Goal: Download file/media

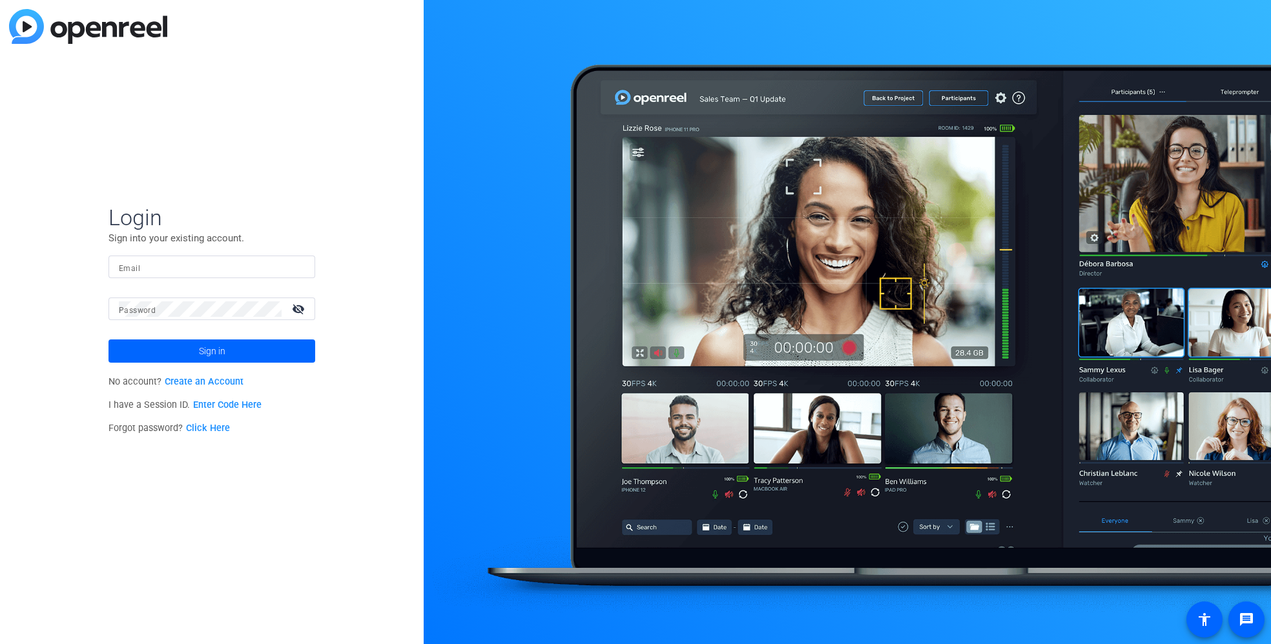
click at [298, 263] on input "Email" at bounding box center [212, 267] width 186 height 15
type input "nick@vmgcinematic.com"
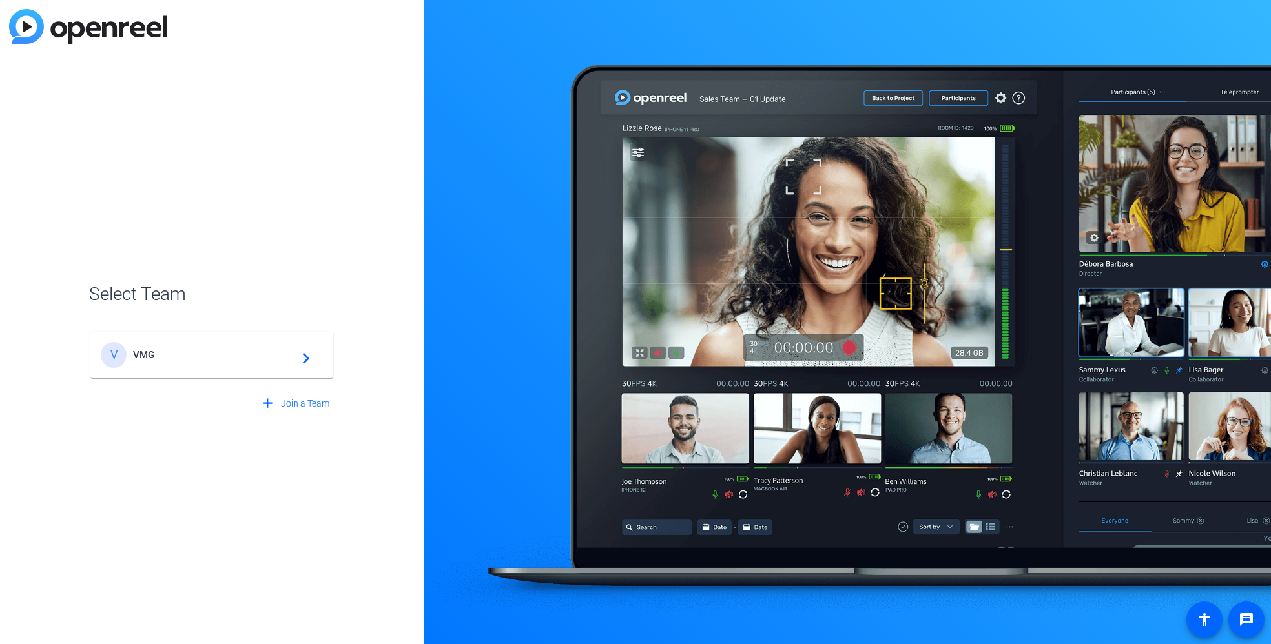
click at [263, 358] on span "VMG" at bounding box center [213, 355] width 161 height 12
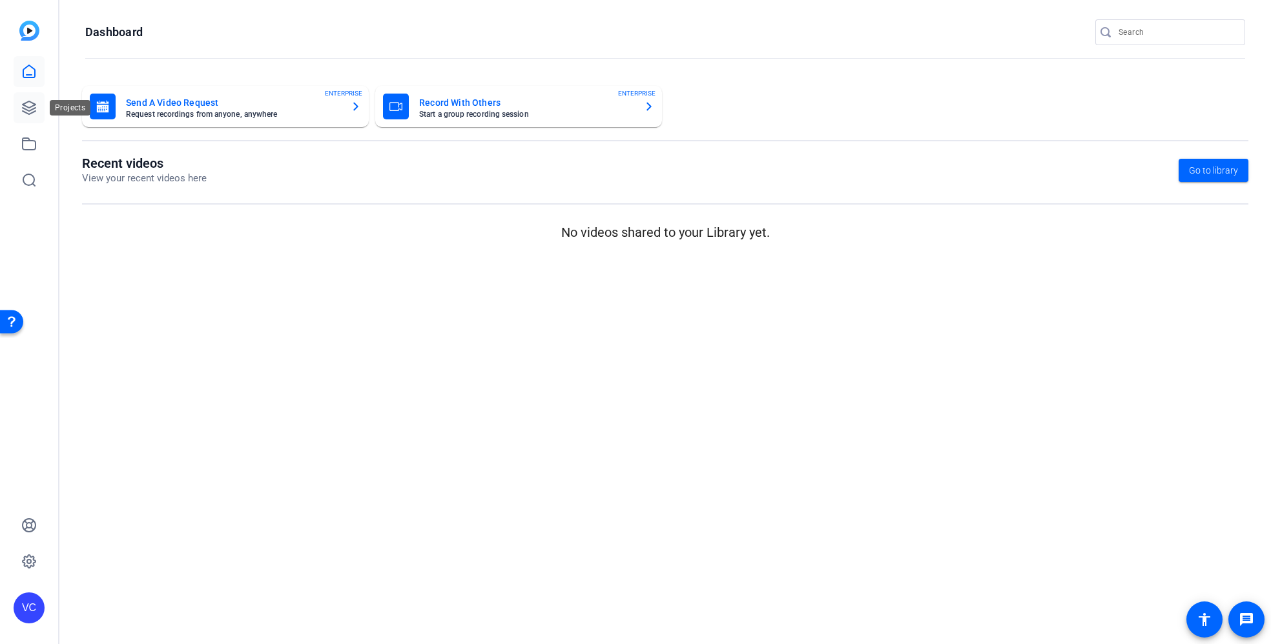
click at [28, 105] on icon at bounding box center [28, 107] width 15 height 15
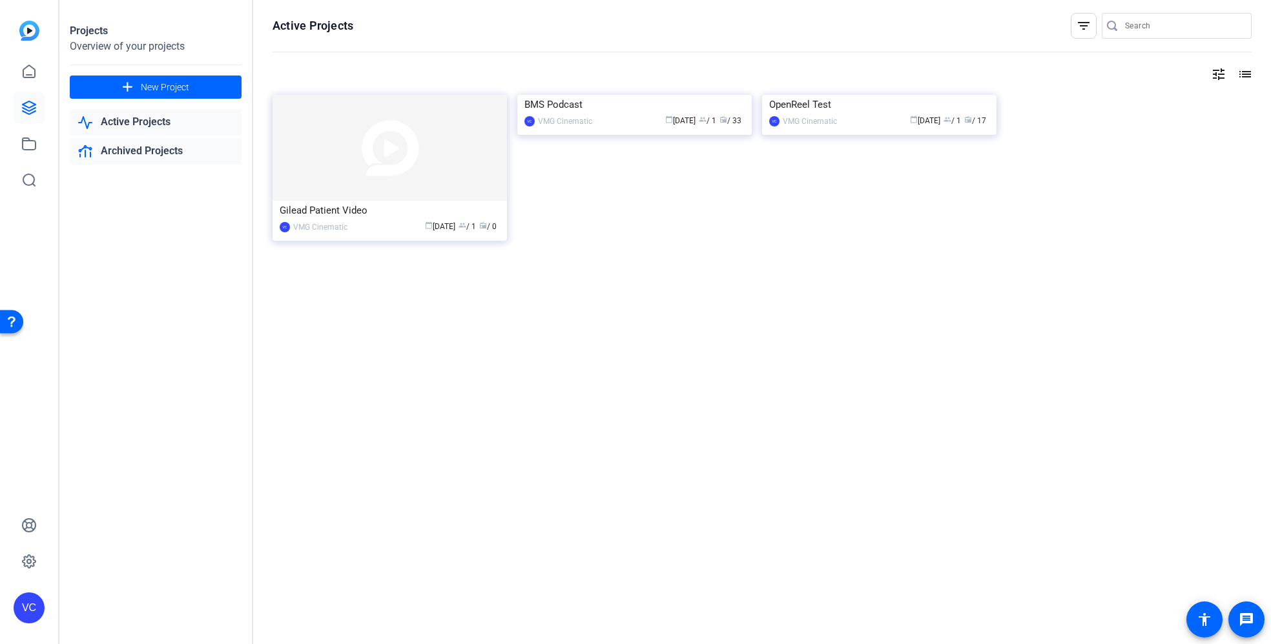
click at [141, 152] on link "Archived Projects" at bounding box center [156, 151] width 172 height 26
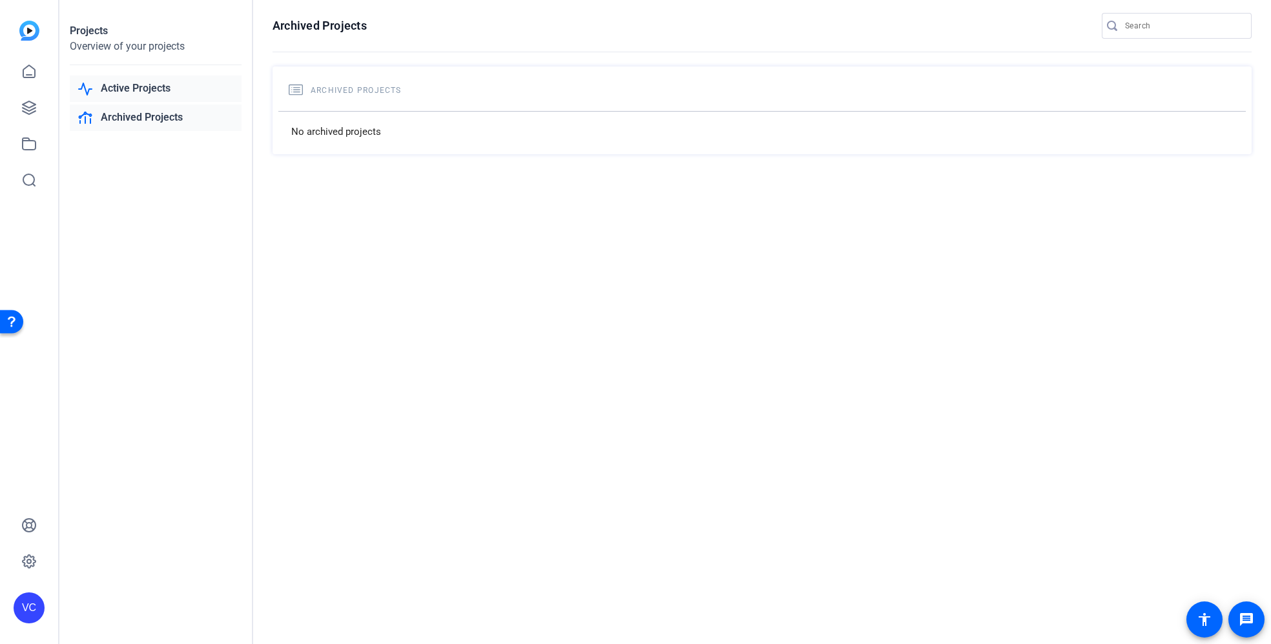
click at [125, 87] on link "Active Projects" at bounding box center [156, 89] width 172 height 26
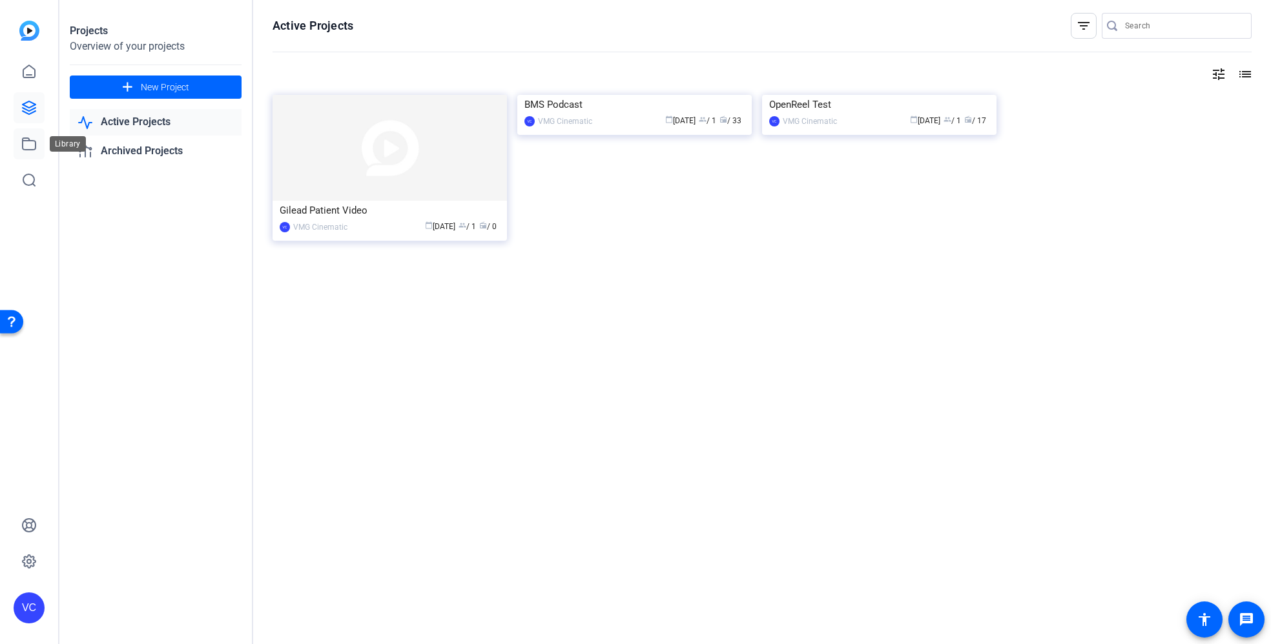
click at [31, 151] on icon at bounding box center [28, 143] width 15 height 15
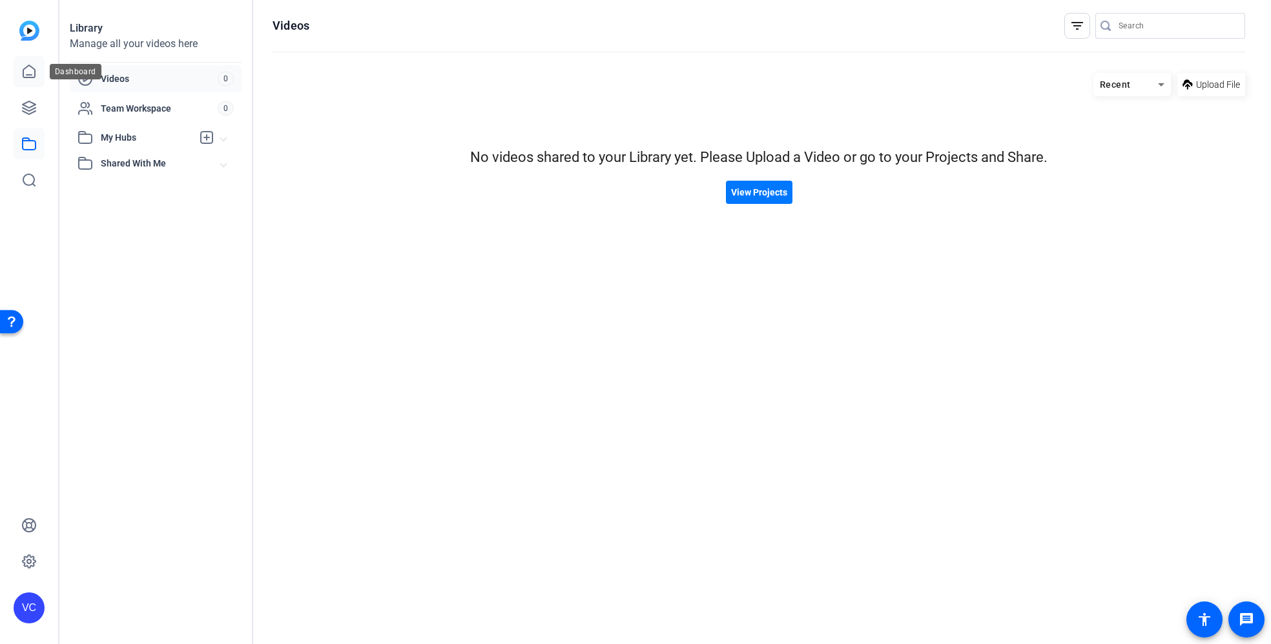
click at [32, 74] on icon at bounding box center [29, 71] width 12 height 12
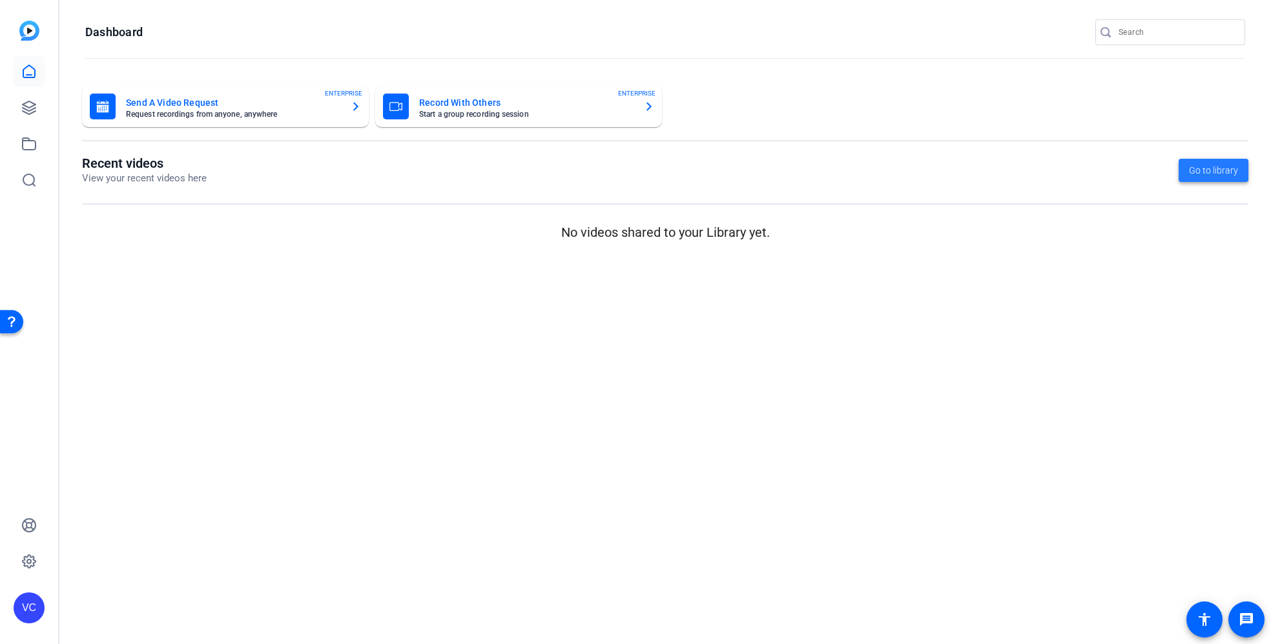
click at [1201, 172] on span "Go to library" at bounding box center [1213, 171] width 49 height 14
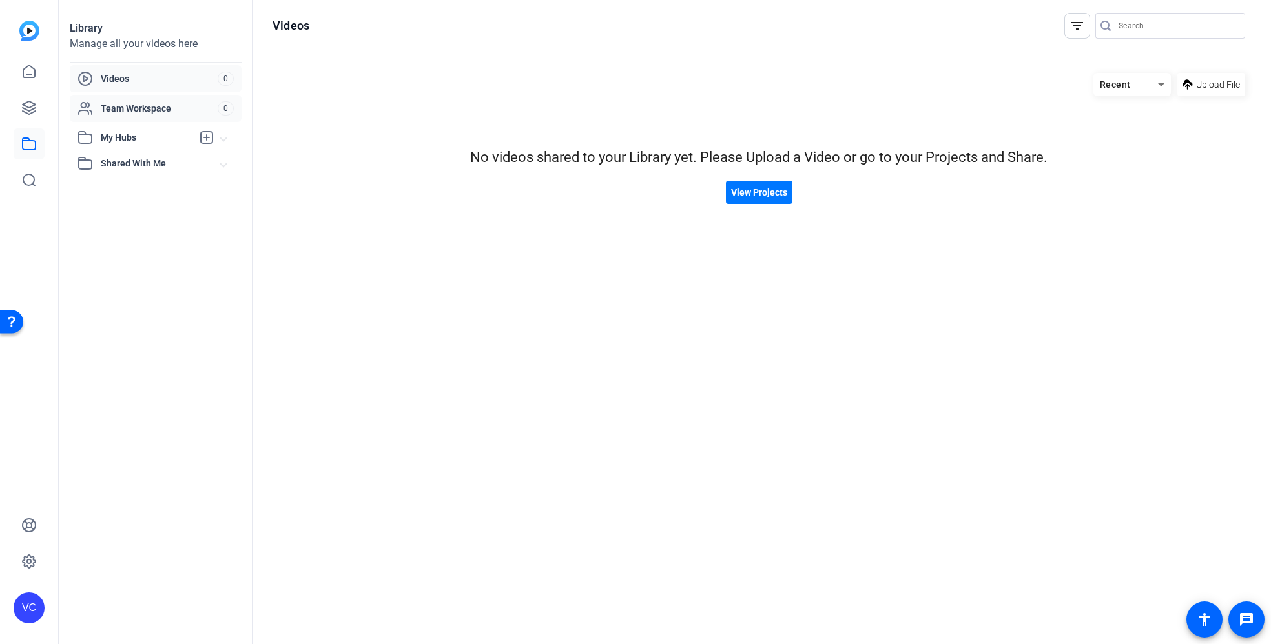
click at [134, 112] on span "Team Workspace" at bounding box center [159, 108] width 117 height 13
click at [133, 139] on span "My Hubs" at bounding box center [147, 138] width 92 height 14
click at [25, 72] on icon at bounding box center [28, 71] width 15 height 15
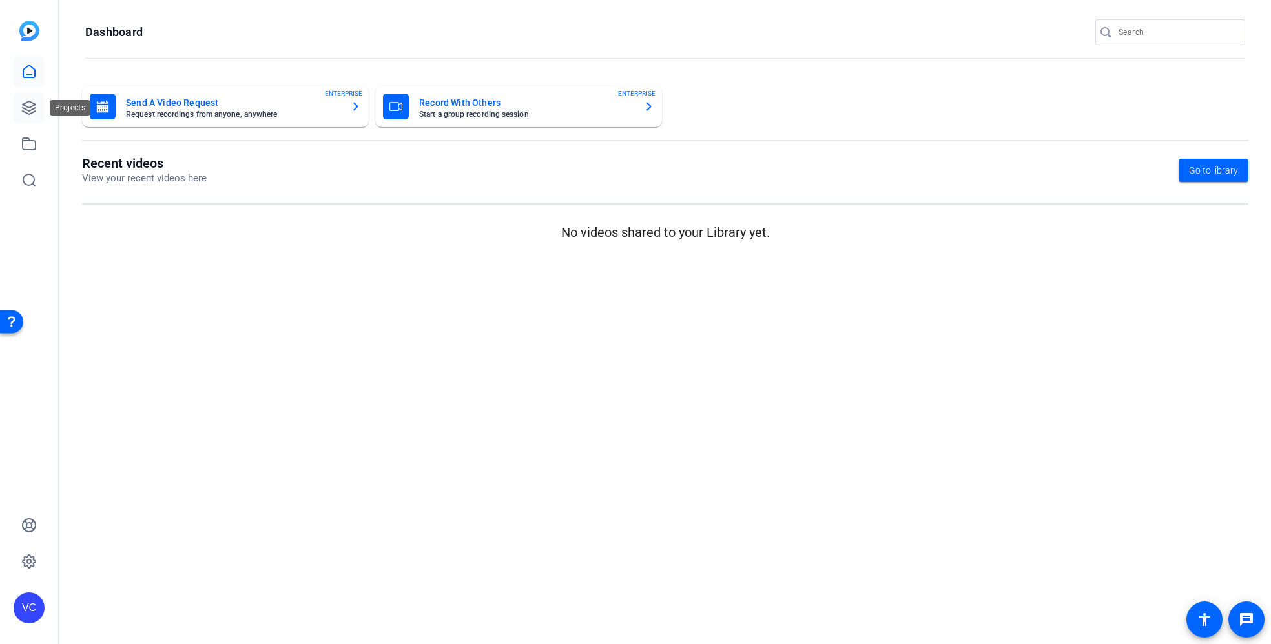
click at [27, 112] on icon at bounding box center [28, 107] width 15 height 15
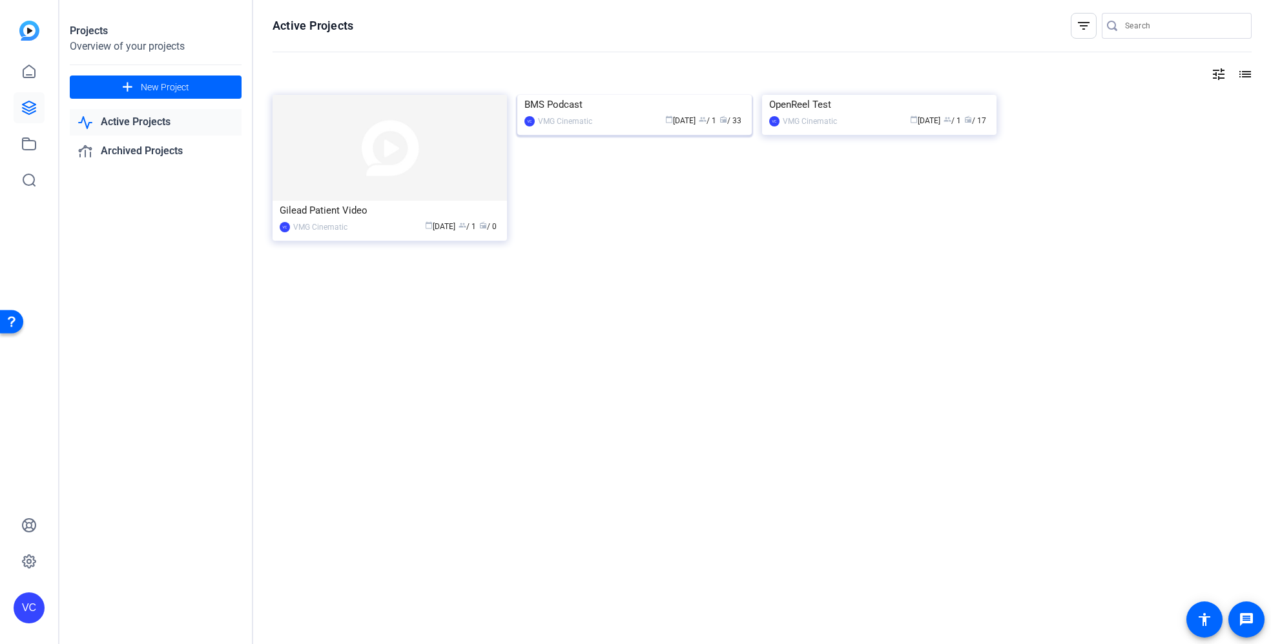
click at [604, 128] on div "calendar_today Jun 04 group / 1 radio / 33" at bounding box center [671, 121] width 146 height 14
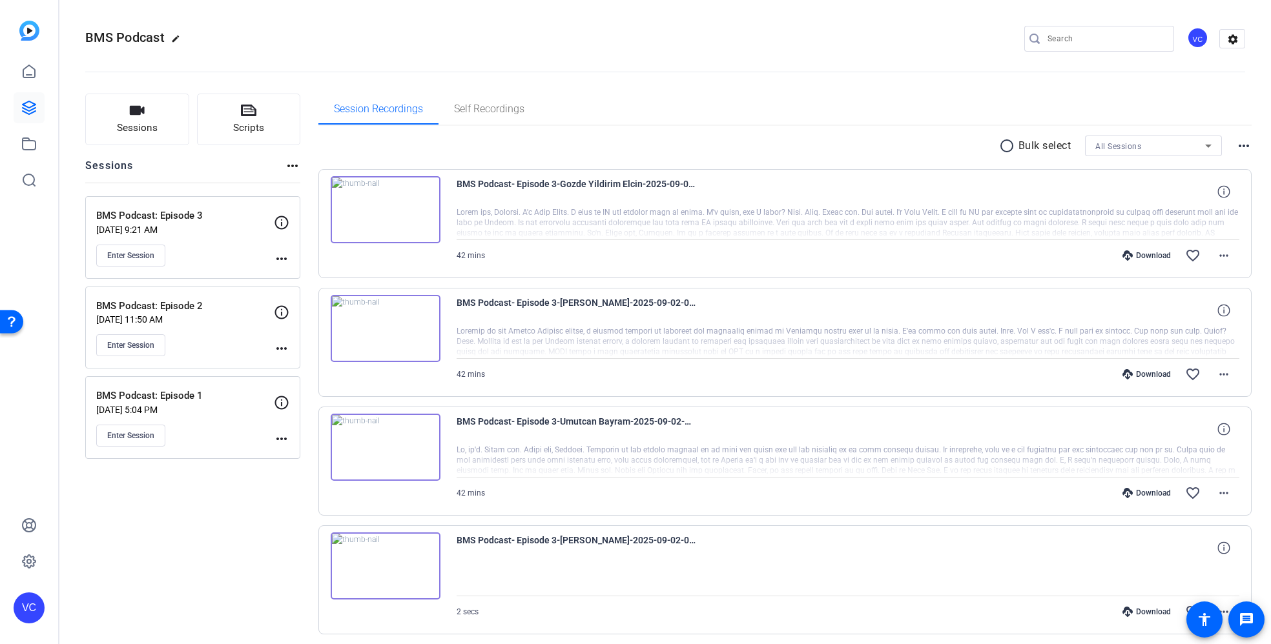
click at [999, 145] on mat-icon "radio_button_unchecked" at bounding box center [1008, 145] width 19 height 15
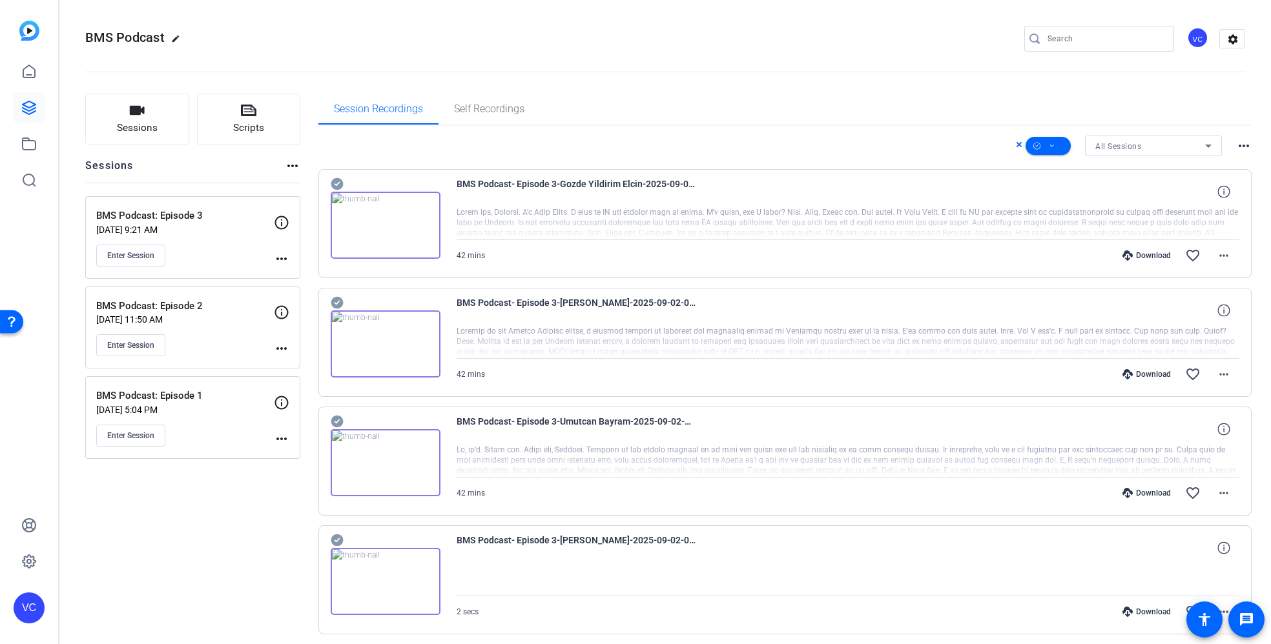
click at [336, 183] on icon at bounding box center [337, 184] width 12 height 12
click at [338, 184] on icon at bounding box center [337, 183] width 13 height 15
click at [338, 182] on icon at bounding box center [337, 183] width 13 height 15
click at [337, 190] on icon at bounding box center [337, 184] width 12 height 12
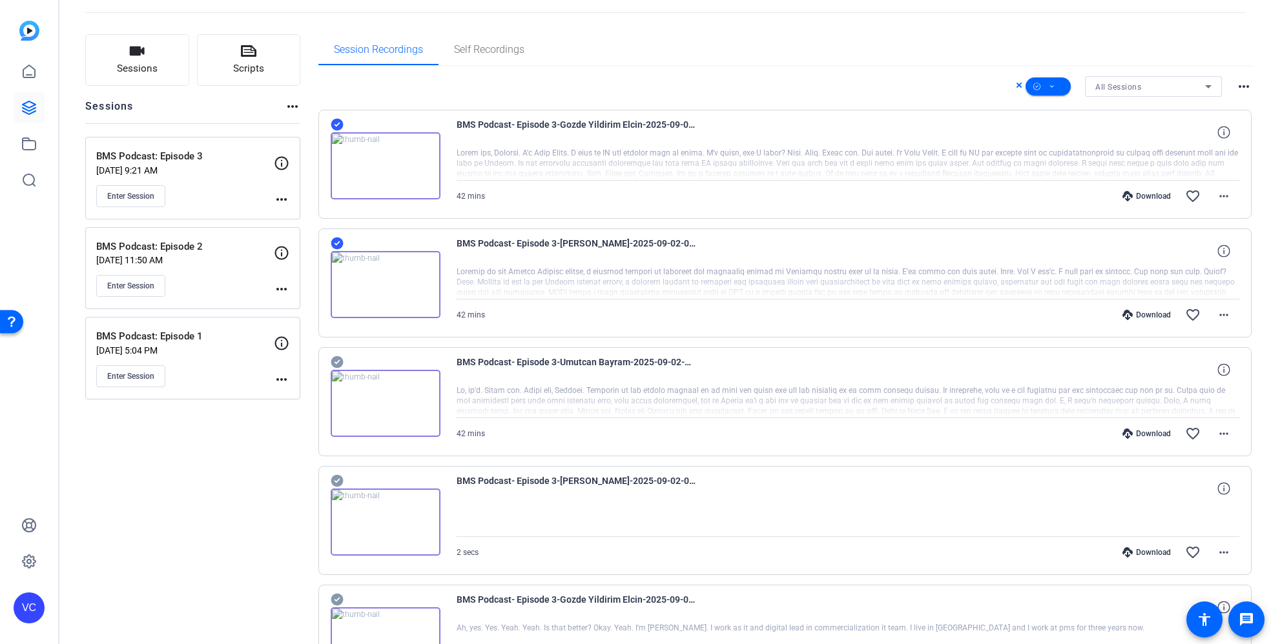
scroll to position [68, 0]
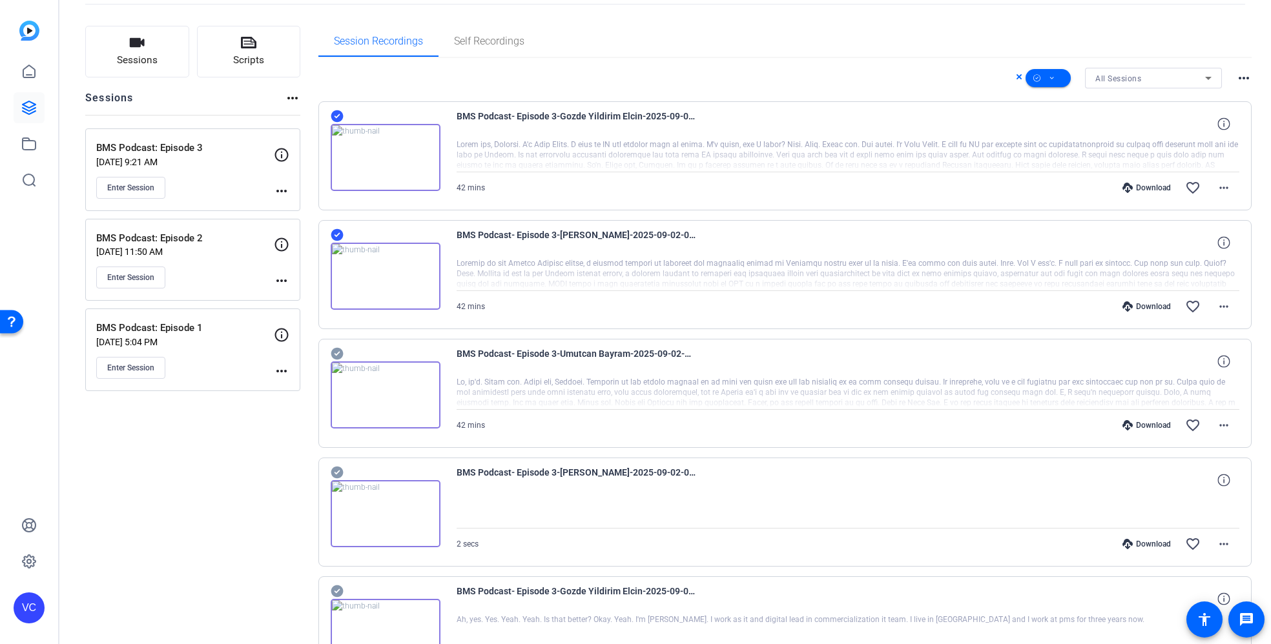
click at [340, 123] on icon at bounding box center [337, 116] width 12 height 12
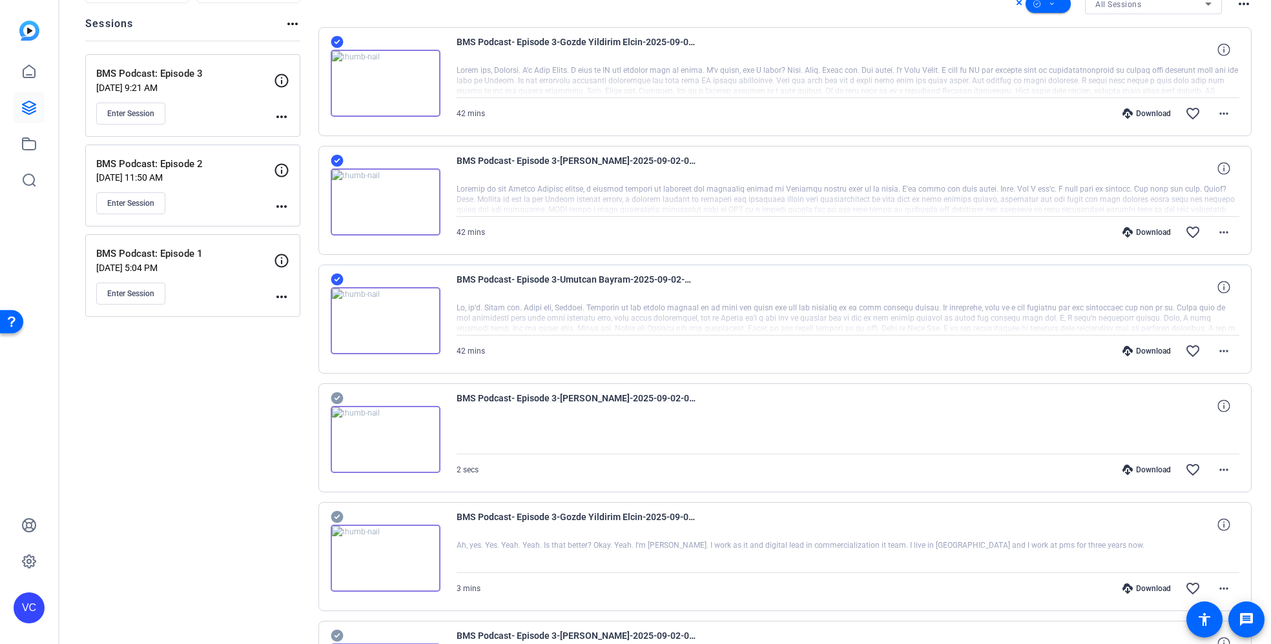
scroll to position [160, 0]
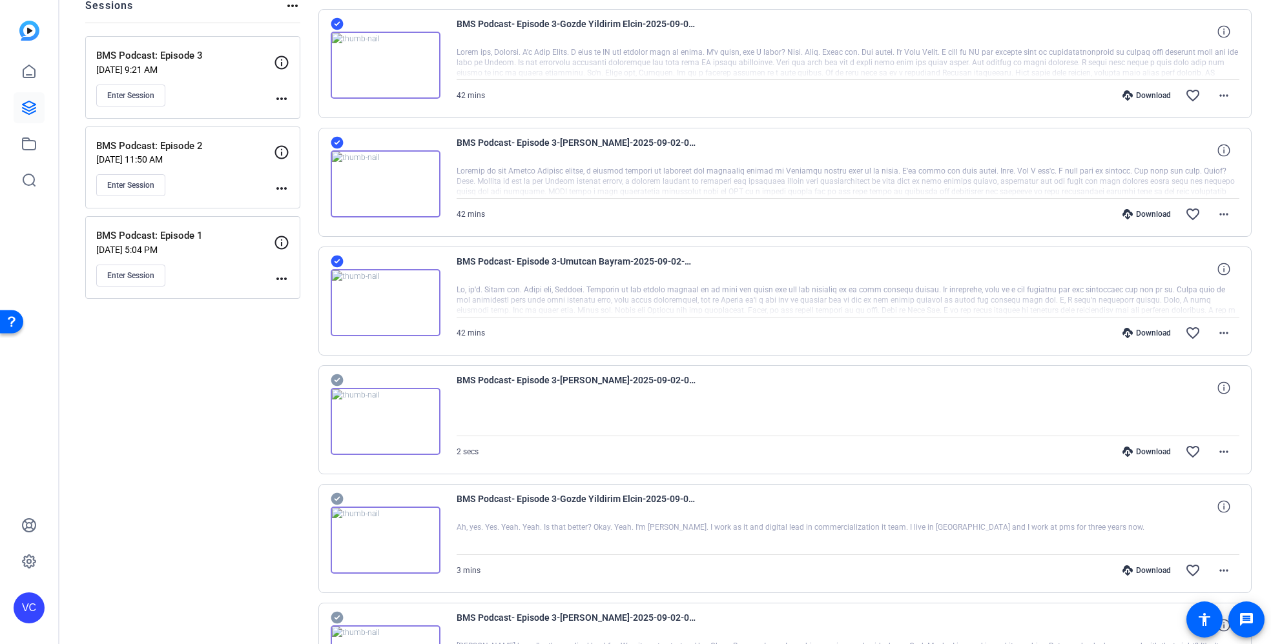
click at [337, 30] on icon at bounding box center [337, 24] width 12 height 12
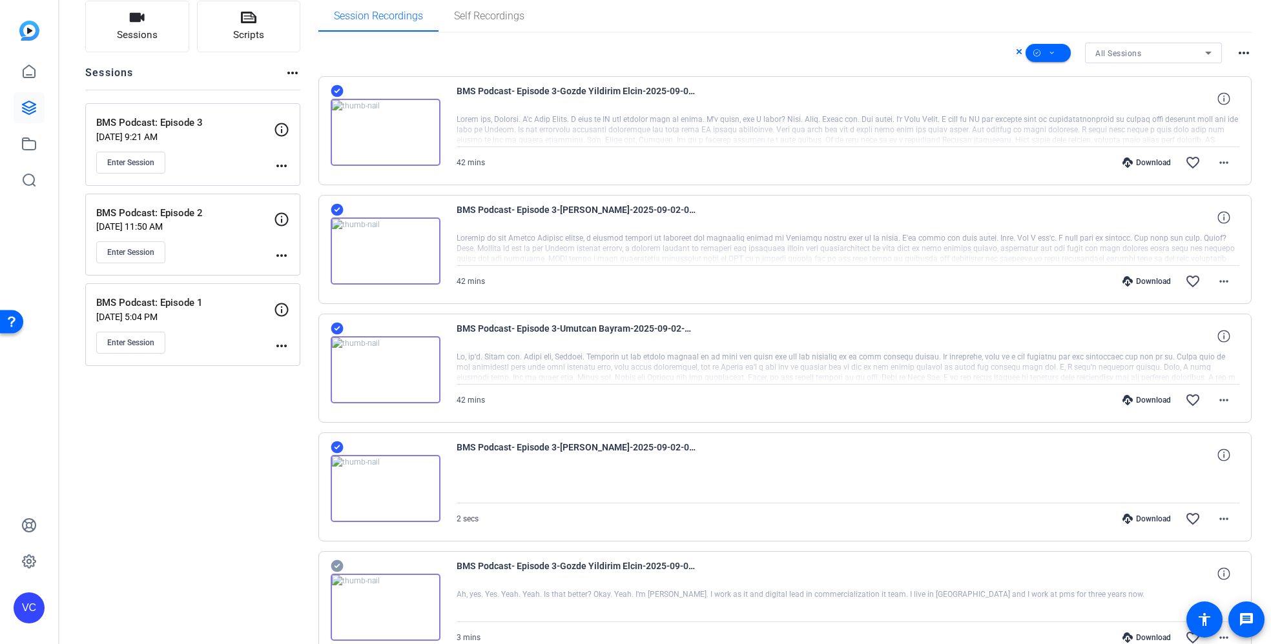
scroll to position [261, 0]
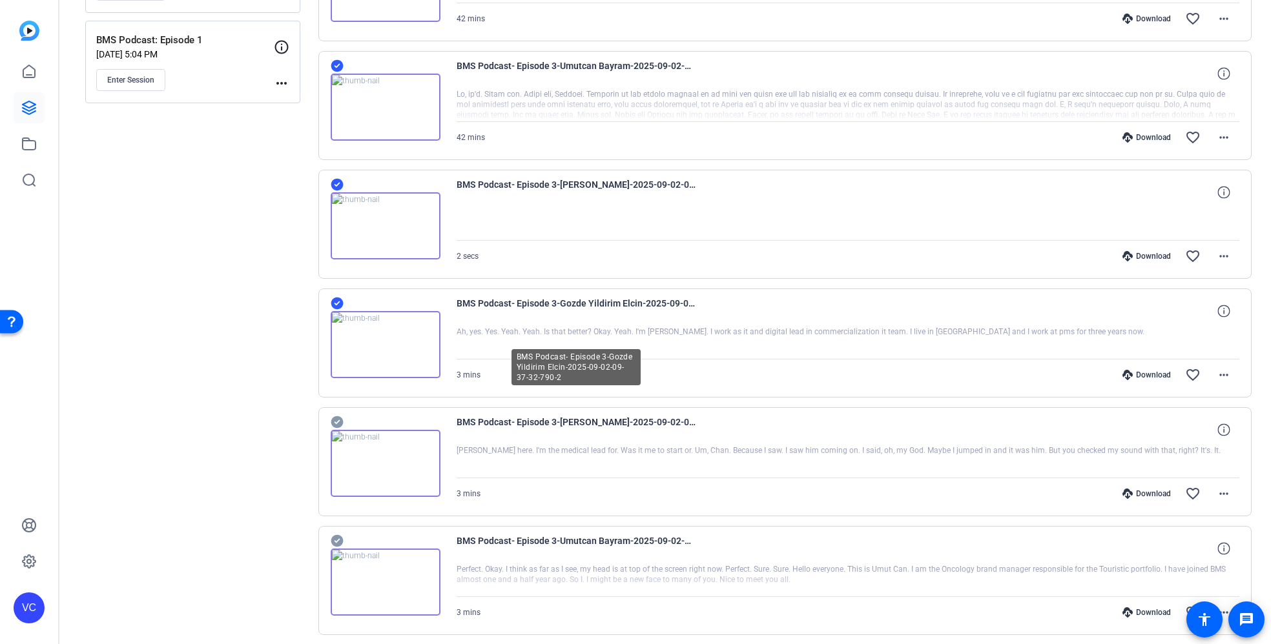
scroll to position [365, 0]
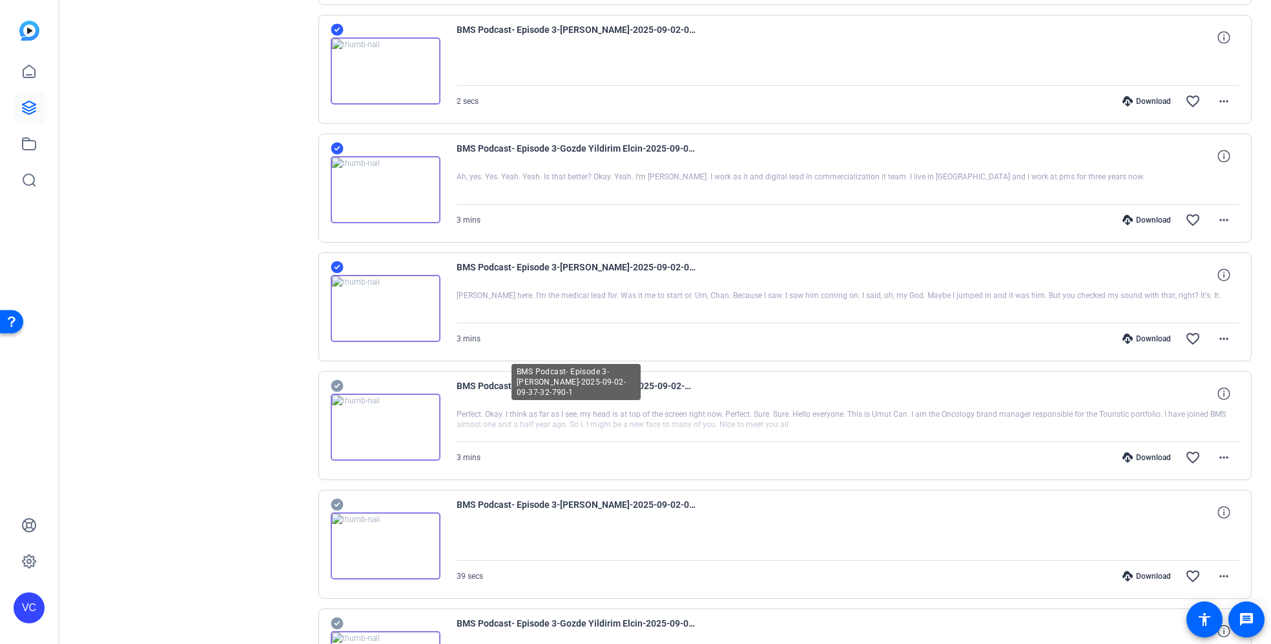
scroll to position [529, 0]
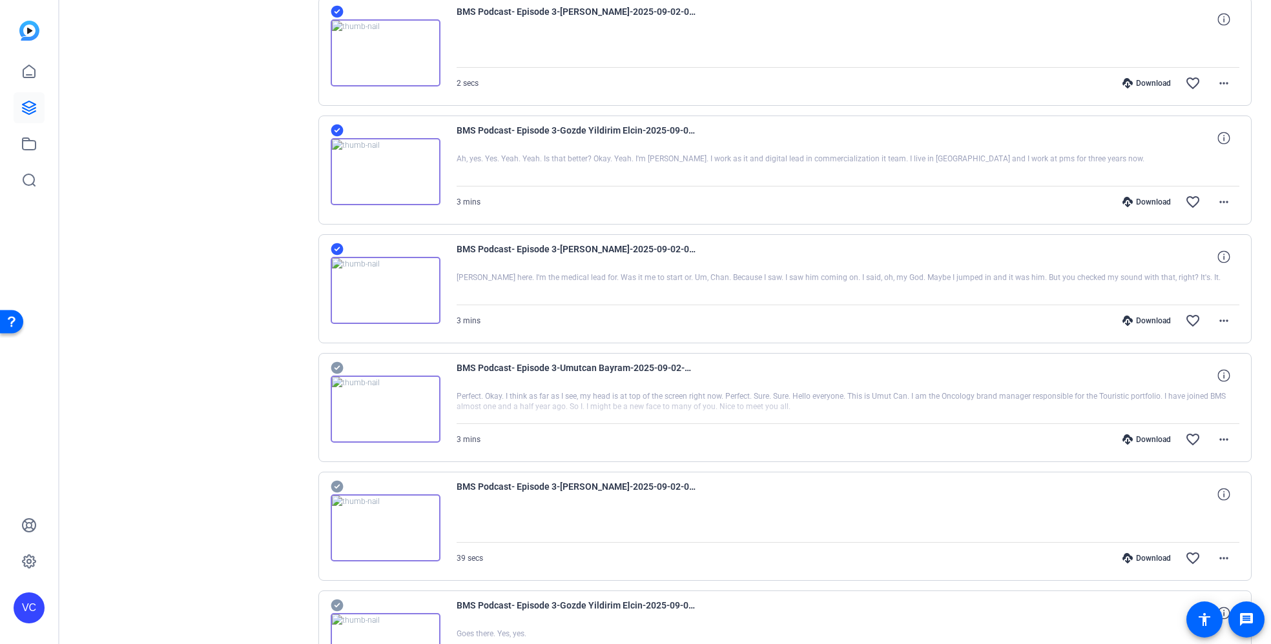
click at [338, 367] on icon at bounding box center [337, 367] width 13 height 15
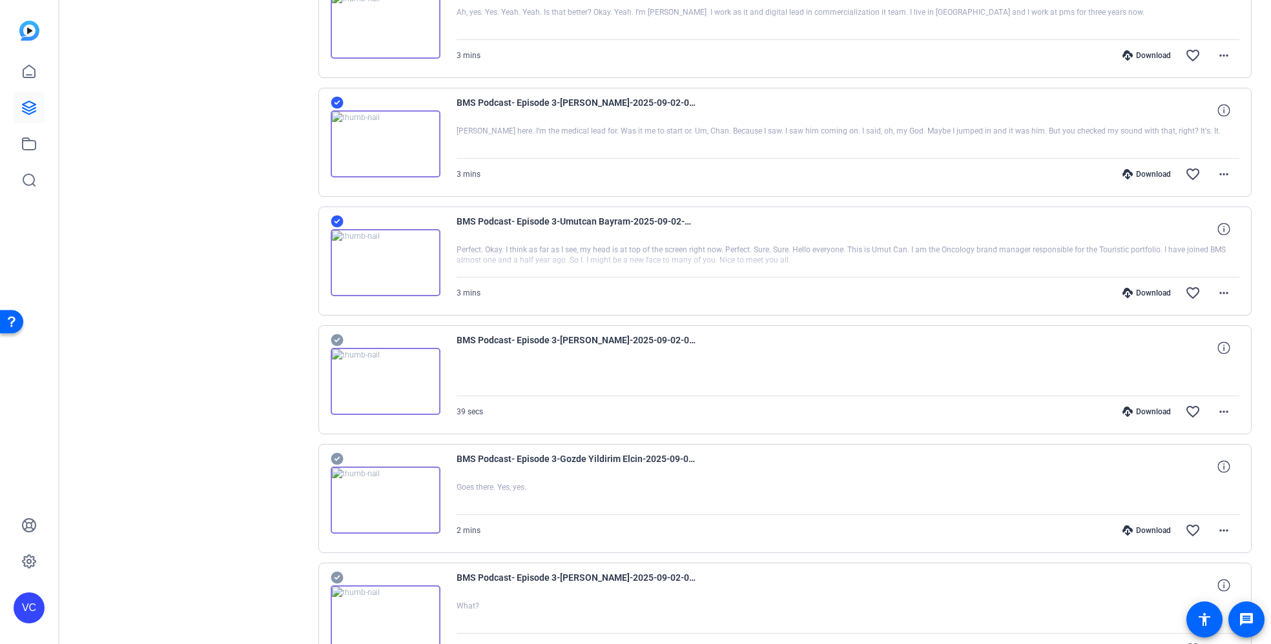
scroll to position [673, 0]
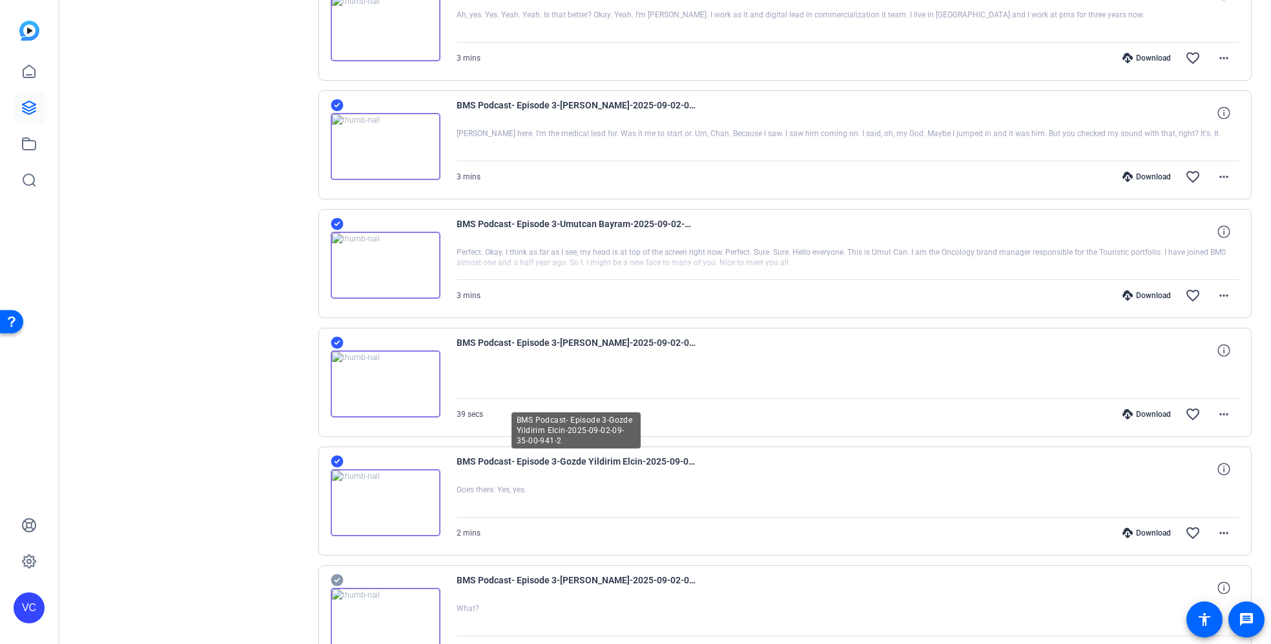
scroll to position [784, 0]
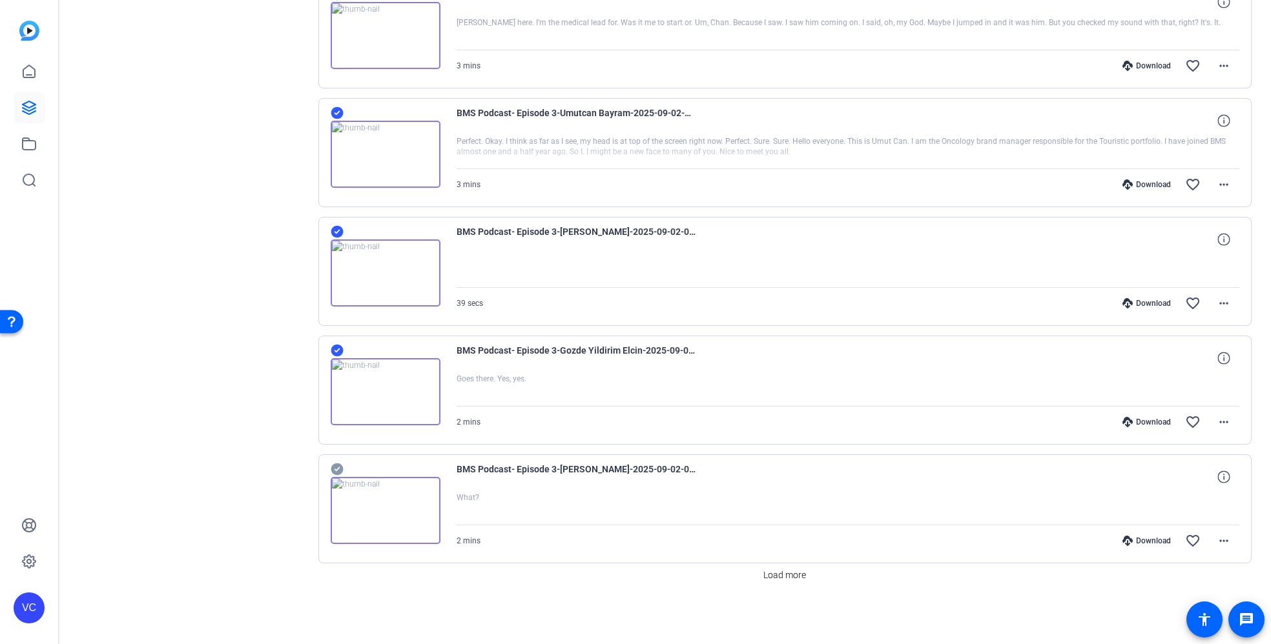
click at [772, 572] on span "Load more" at bounding box center [784, 576] width 43 height 14
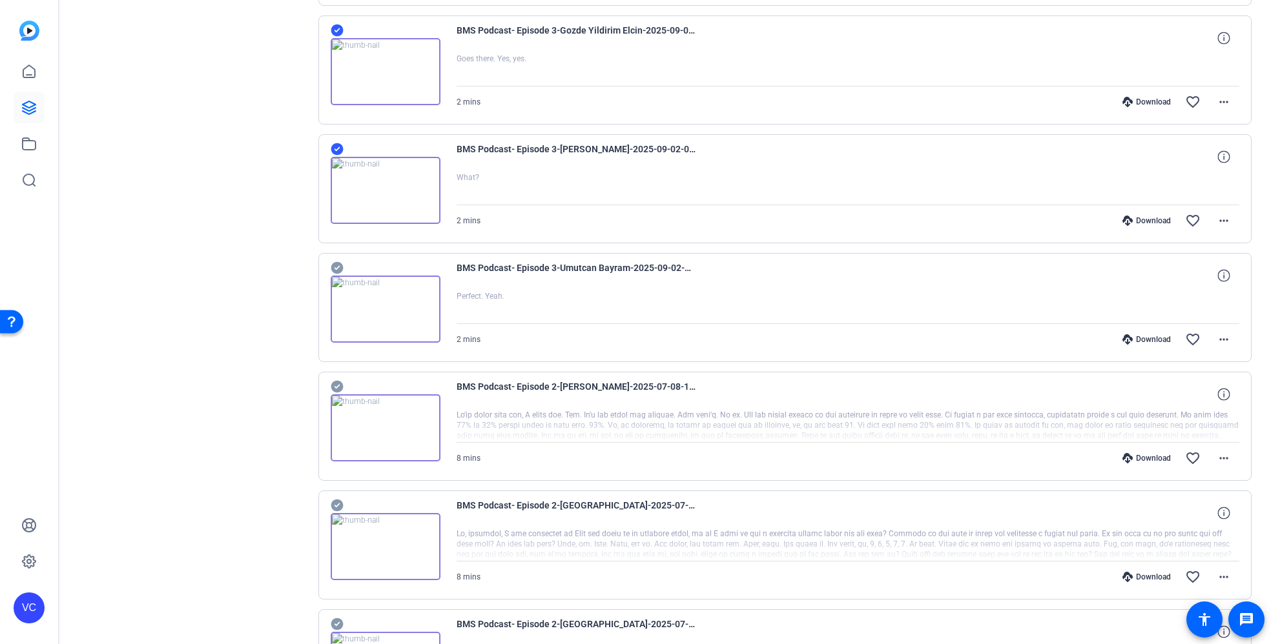
scroll to position [1121, 0]
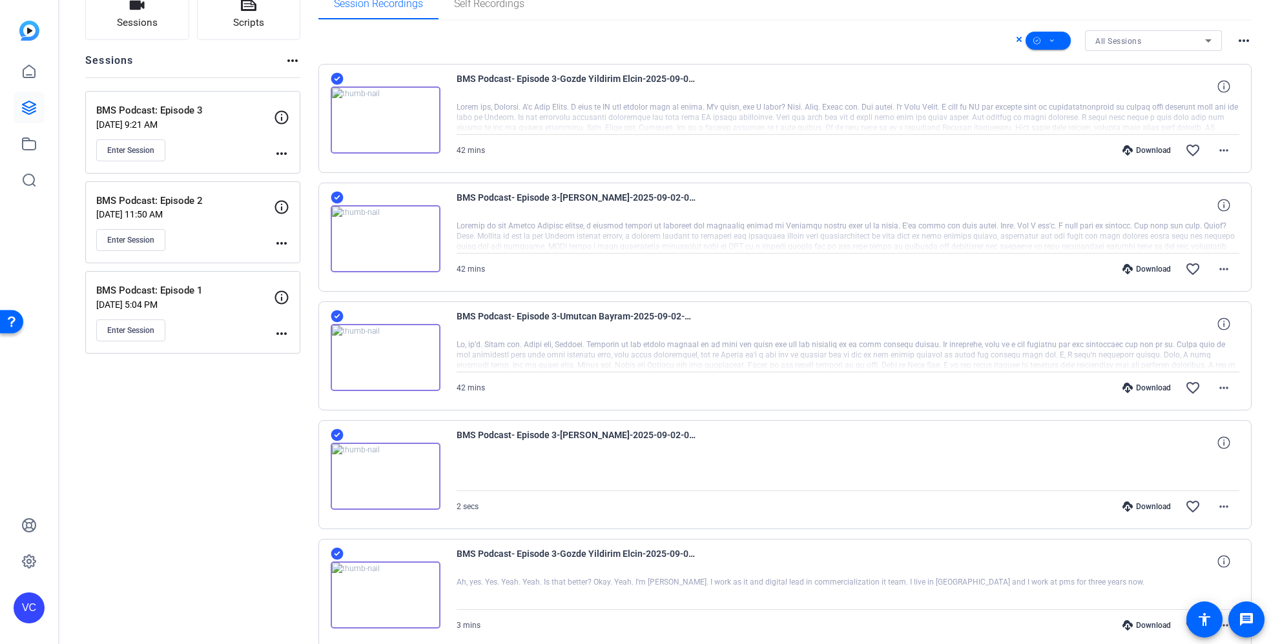
scroll to position [61, 0]
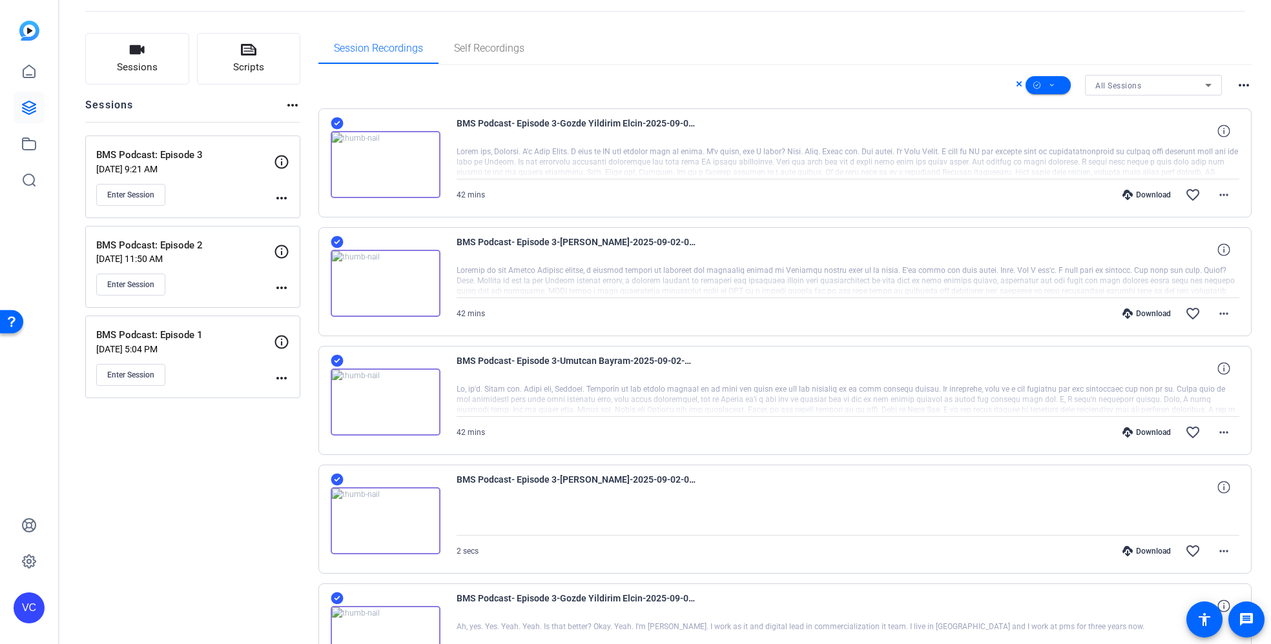
click at [1236, 85] on mat-icon "more_horiz" at bounding box center [1243, 84] width 15 height 15
click at [1234, 50] on div at bounding box center [635, 322] width 1271 height 644
click at [1204, 83] on icon at bounding box center [1207, 84] width 15 height 15
click at [1161, 134] on span "BMS Podcast: Episode 3" at bounding box center [1133, 131] width 90 height 15
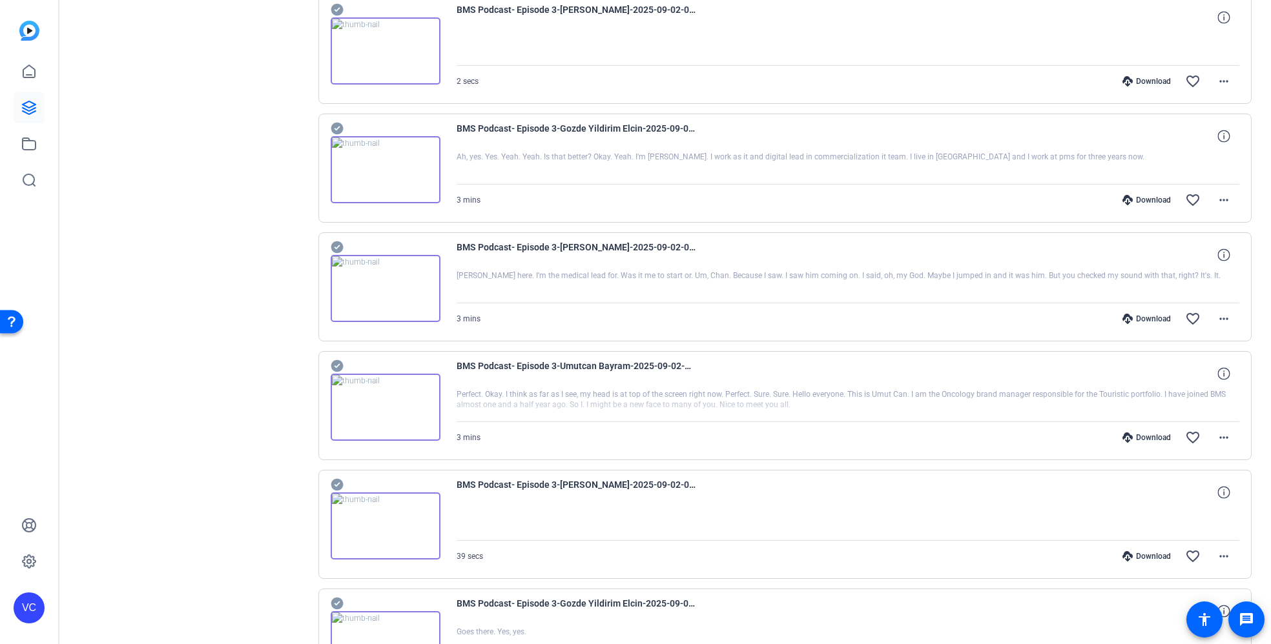
scroll to position [789, 0]
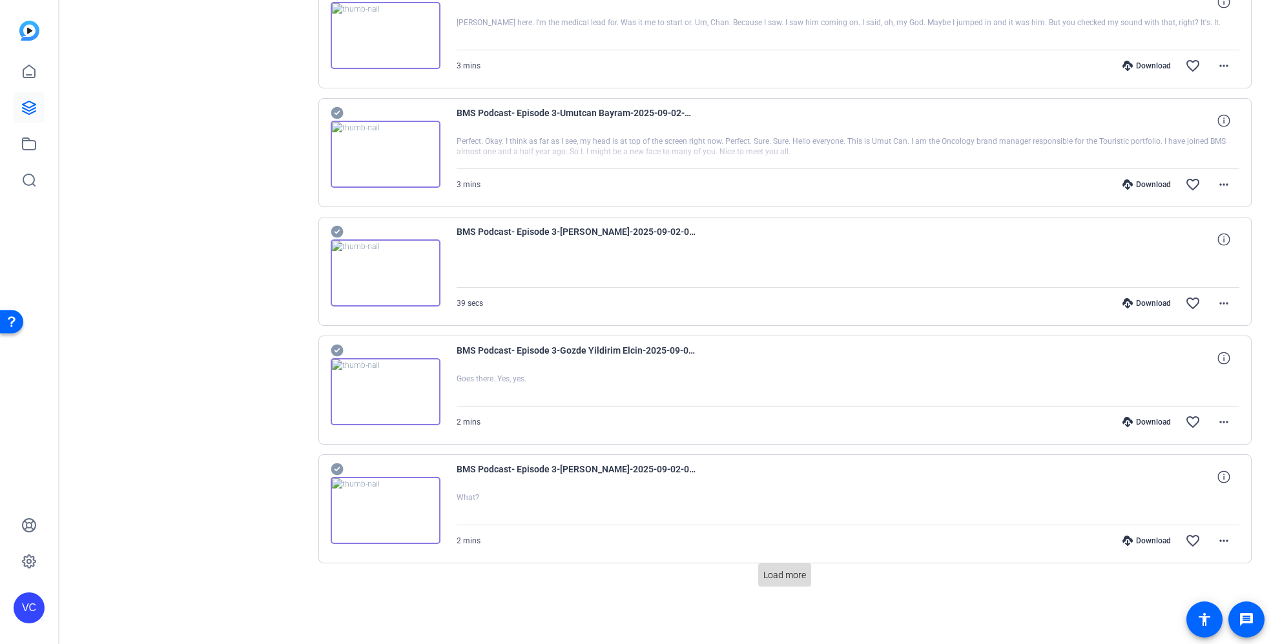
click at [766, 573] on span "Load more" at bounding box center [784, 576] width 43 height 14
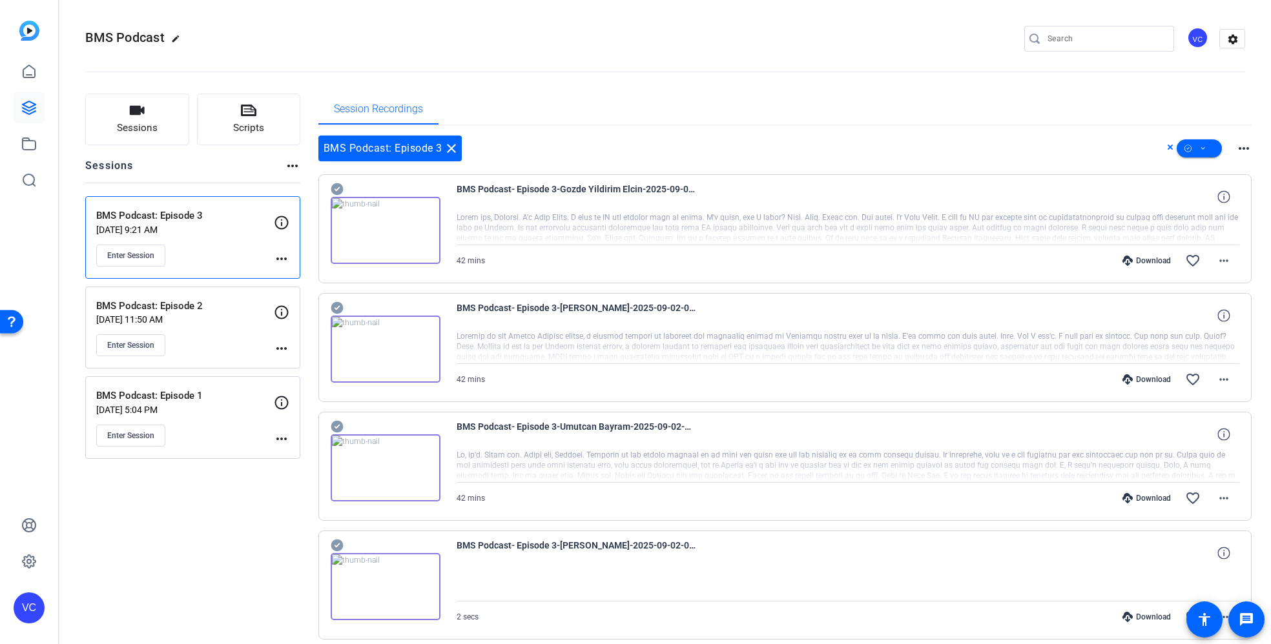
scroll to position [8, 0]
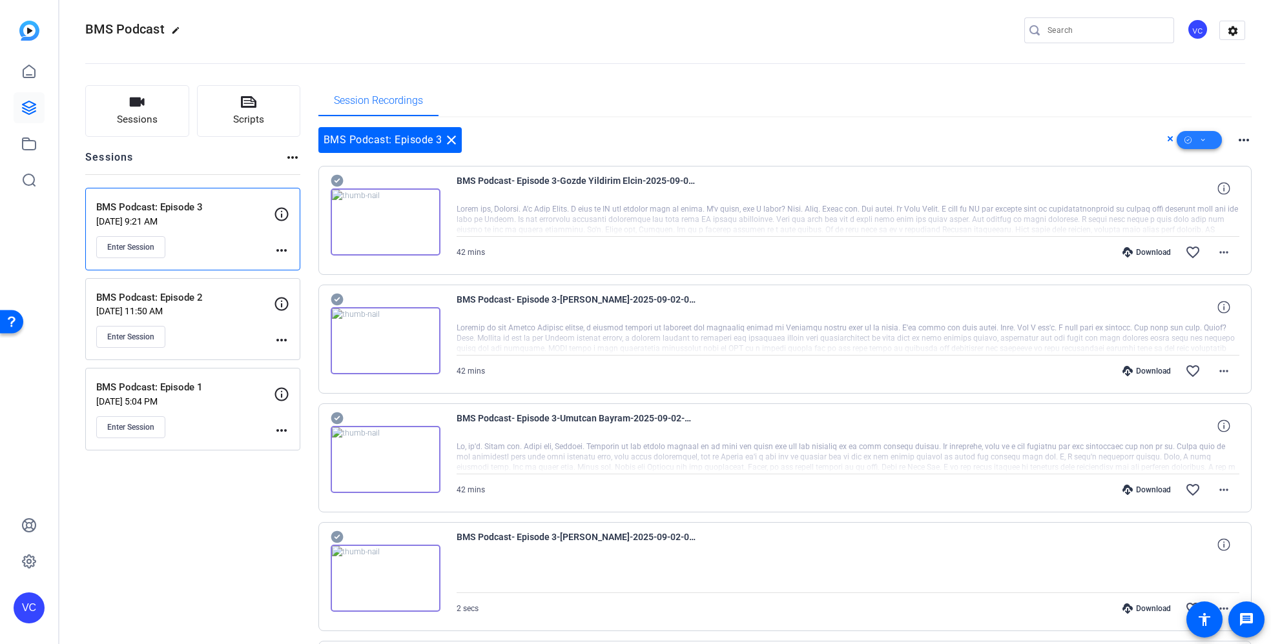
click at [1200, 139] on icon at bounding box center [1203, 140] width 6 height 16
click at [1194, 159] on span "Select All" at bounding box center [1213, 160] width 68 height 15
click at [1199, 193] on span "Download Original" at bounding box center [1213, 192] width 68 height 15
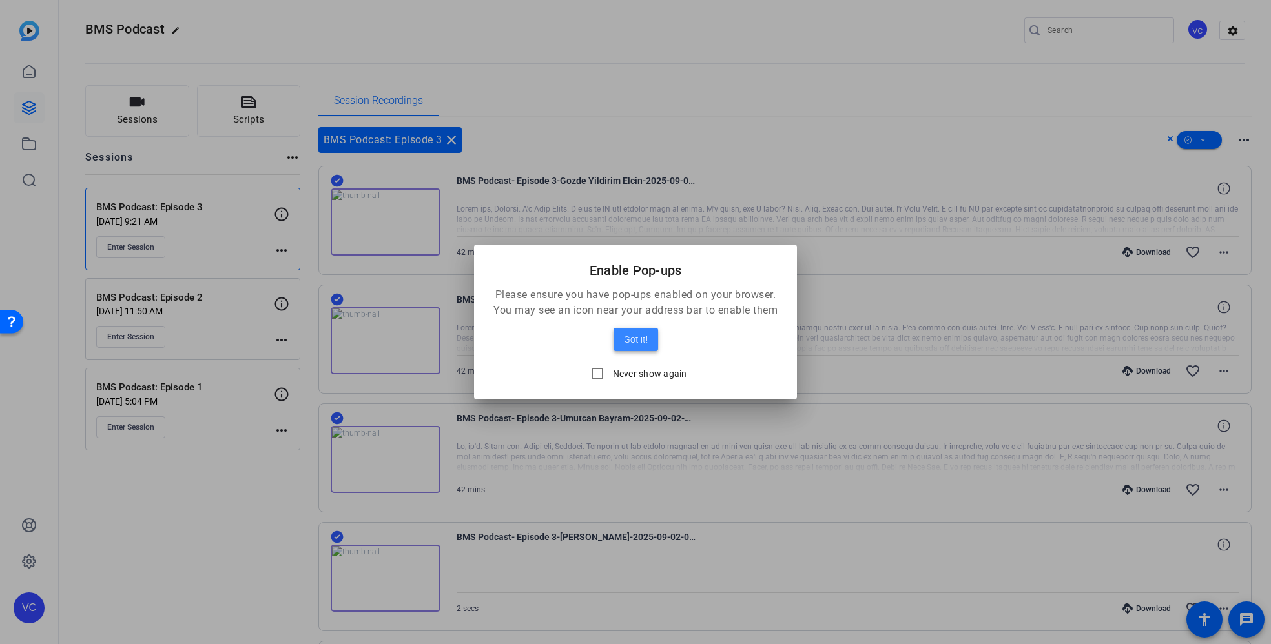
click at [640, 340] on span "Got it!" at bounding box center [636, 339] width 24 height 15
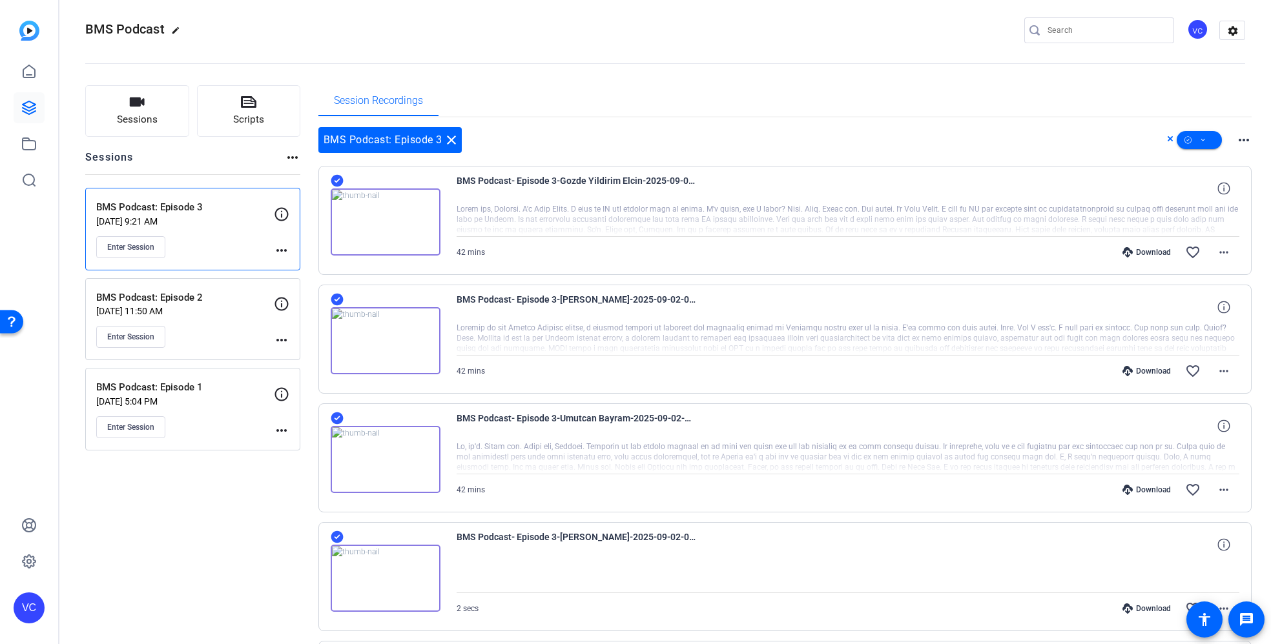
click at [794, 113] on div "Session Recordings" at bounding box center [785, 100] width 934 height 31
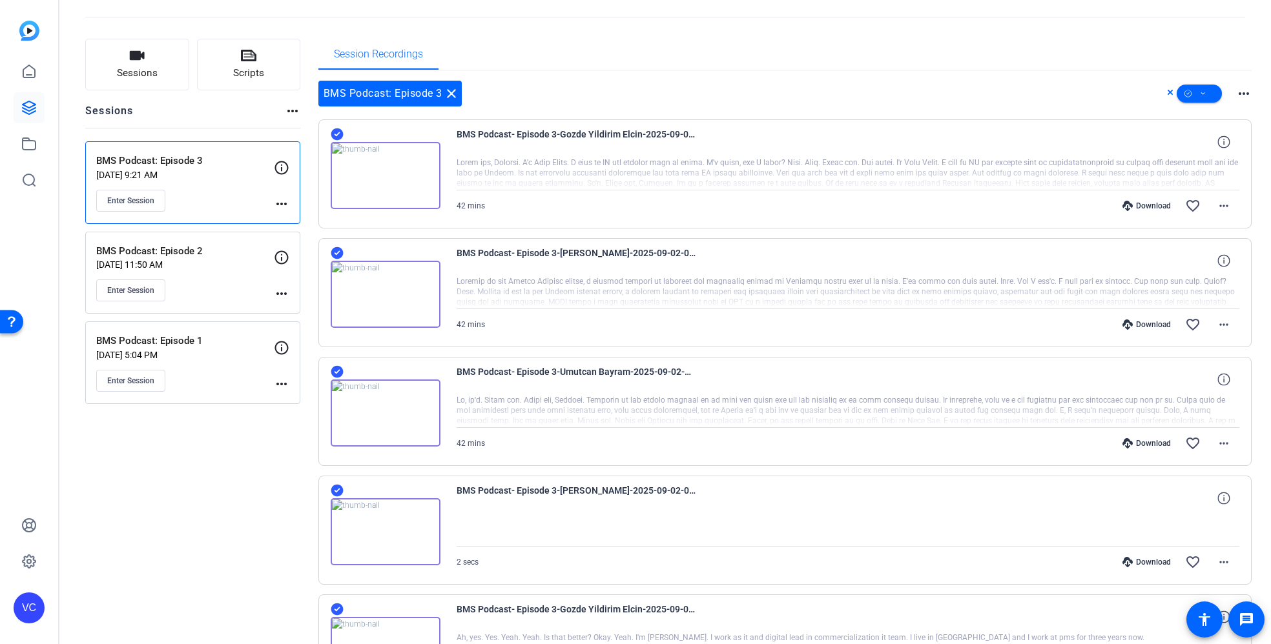
scroll to position [72, 0]
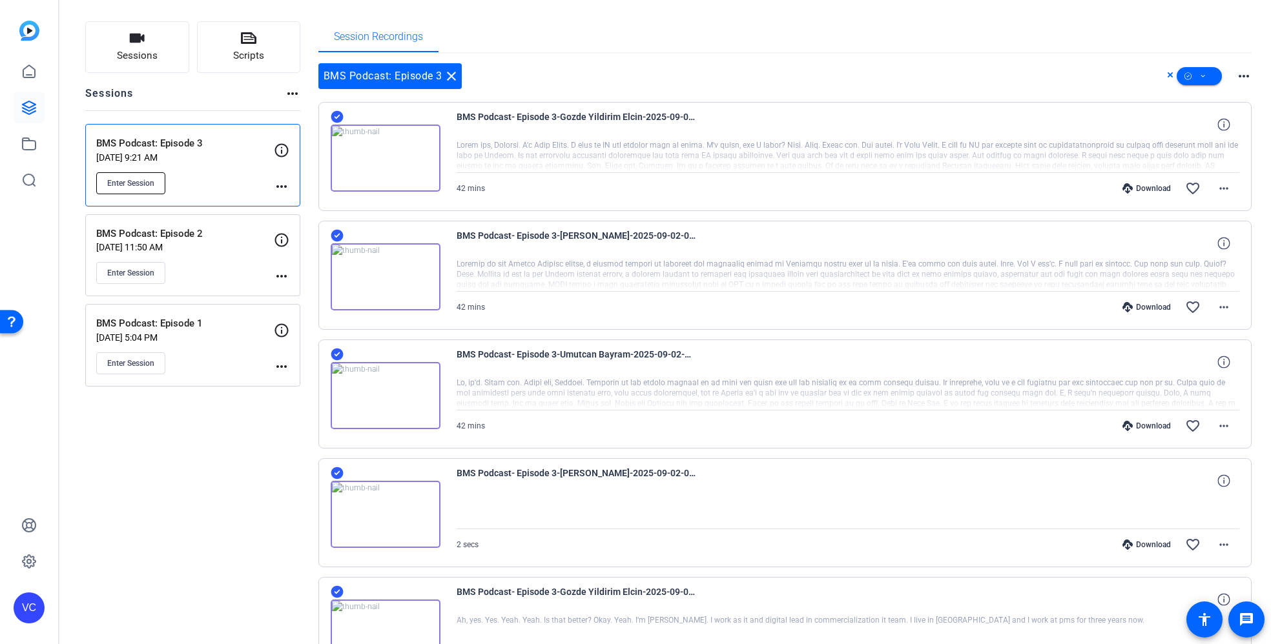
click at [152, 181] on span "Enter Session" at bounding box center [130, 183] width 47 height 10
click at [281, 185] on mat-icon "more_horiz" at bounding box center [281, 186] width 15 height 15
click at [713, 68] on div at bounding box center [635, 322] width 1271 height 644
click at [1241, 77] on mat-icon "more_horiz" at bounding box center [1243, 75] width 15 height 15
click at [1212, 190] on div at bounding box center [635, 322] width 1271 height 644
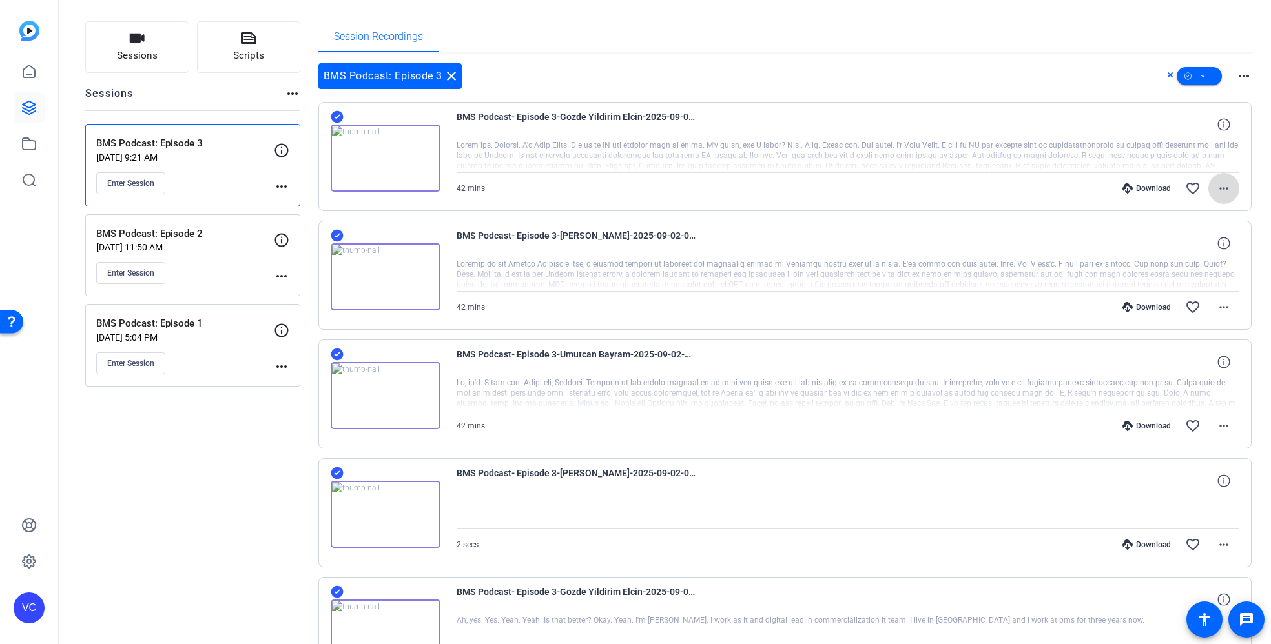
click at [1216, 190] on mat-icon "more_horiz" at bounding box center [1223, 188] width 15 height 15
click at [861, 81] on div at bounding box center [635, 322] width 1271 height 644
click at [1074, 74] on div "BMS Podcast: Episode 3 close more_horiz" at bounding box center [785, 76] width 934 height 26
click at [1223, 312] on mat-icon "more_horiz" at bounding box center [1223, 307] width 15 height 15
click at [1197, 336] on span "Download Original" at bounding box center [1182, 334] width 77 height 15
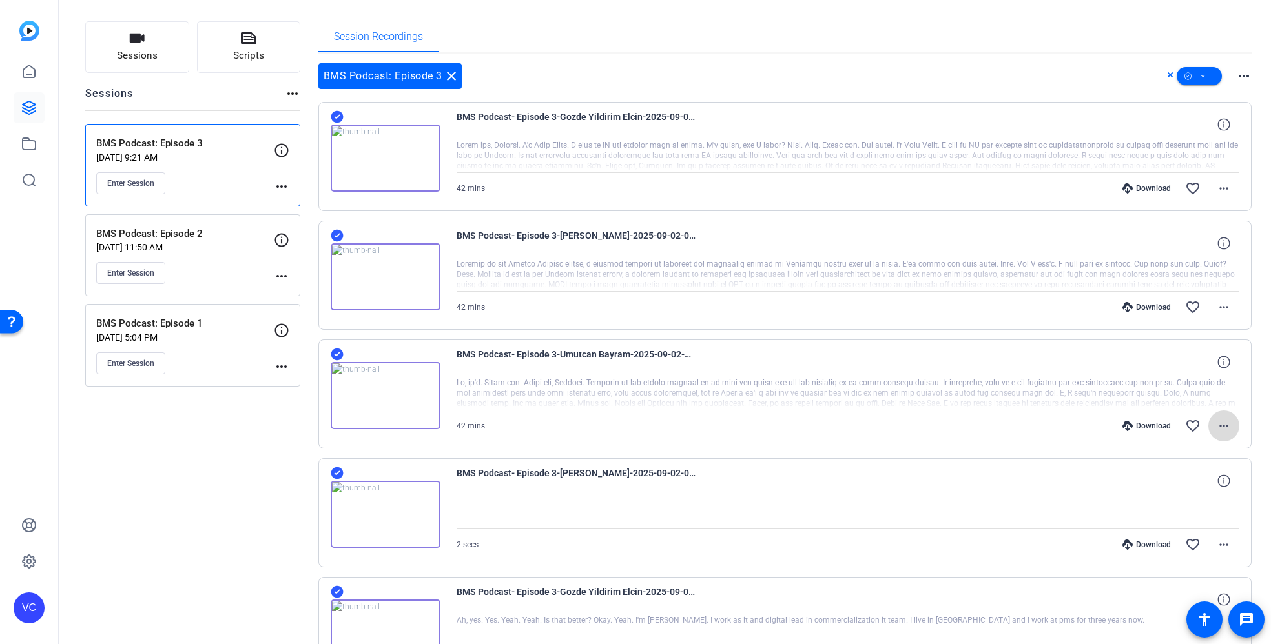
click at [1216, 428] on mat-icon "more_horiz" at bounding box center [1223, 425] width 15 height 15
click at [1195, 450] on span "Download Original" at bounding box center [1182, 452] width 77 height 15
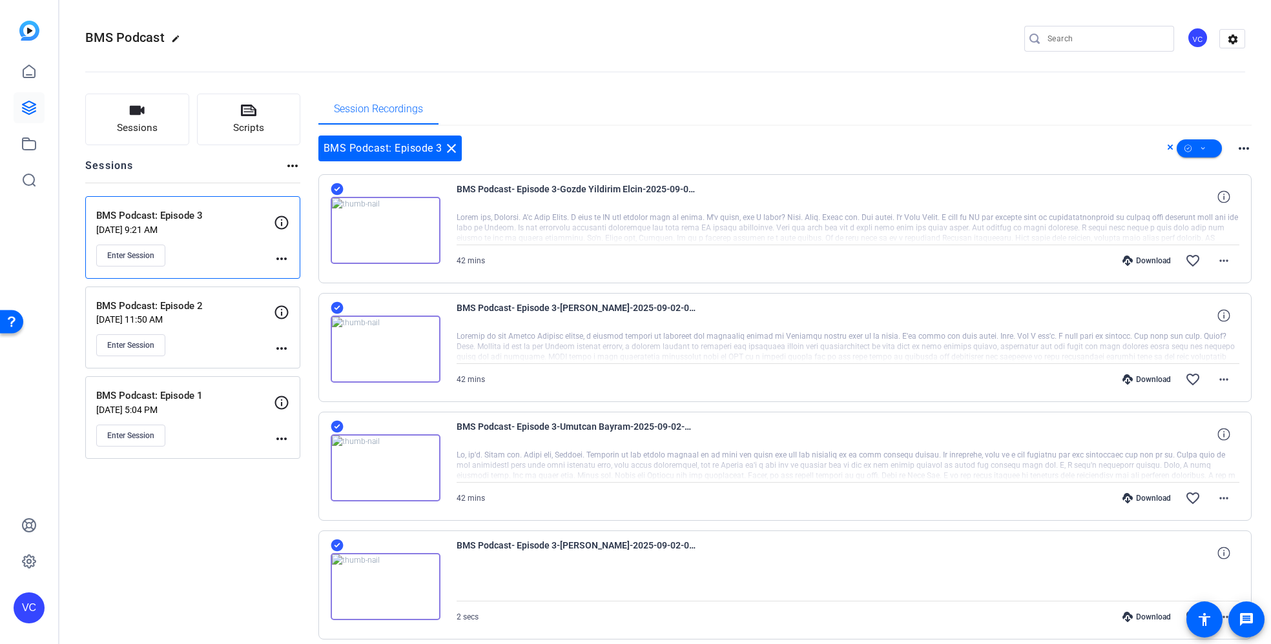
scroll to position [17, 0]
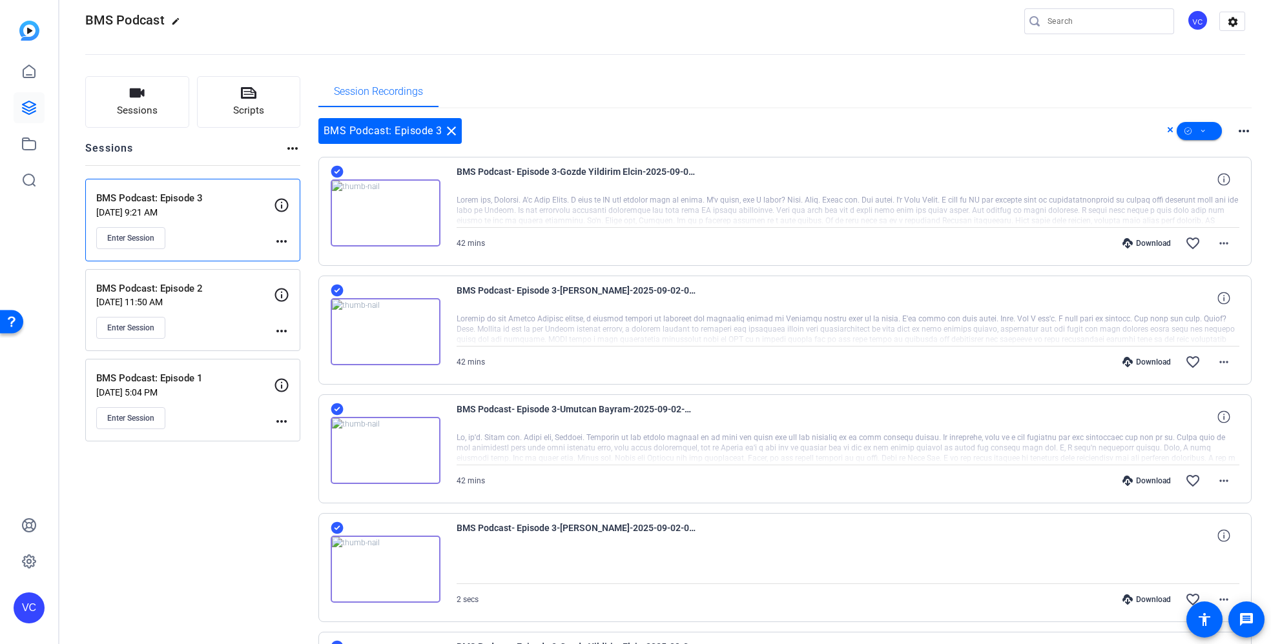
click at [668, 119] on div "BMS Podcast: Episode 3 close more_horiz" at bounding box center [785, 131] width 934 height 26
